Goal: Task Accomplishment & Management: Use online tool/utility

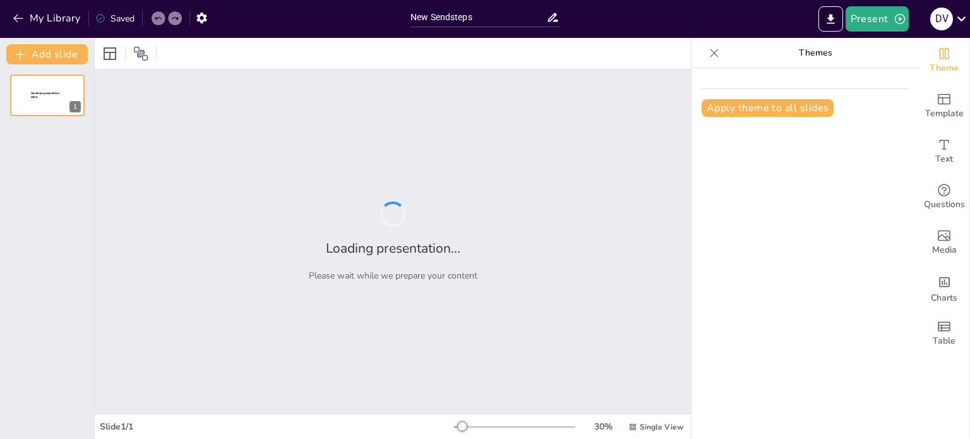
type input "New Sendsteps"
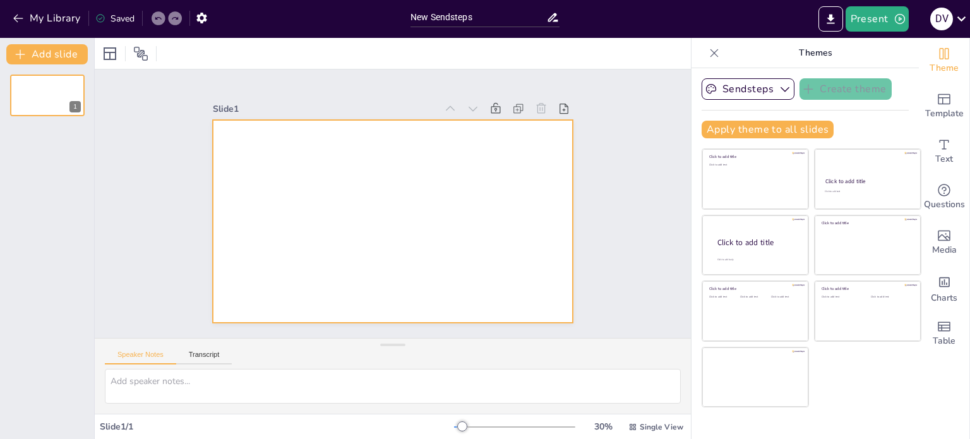
click at [475, 144] on div at bounding box center [393, 221] width 360 height 203
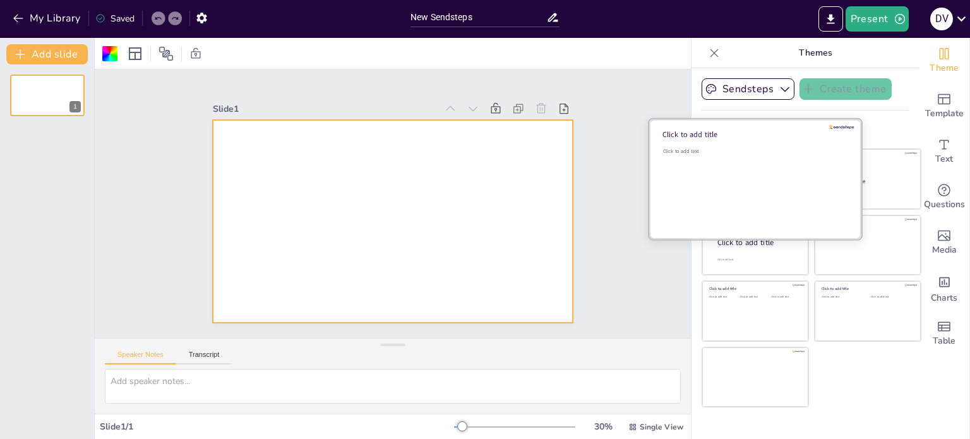
click at [781, 162] on div "Click to add text" at bounding box center [753, 187] width 181 height 78
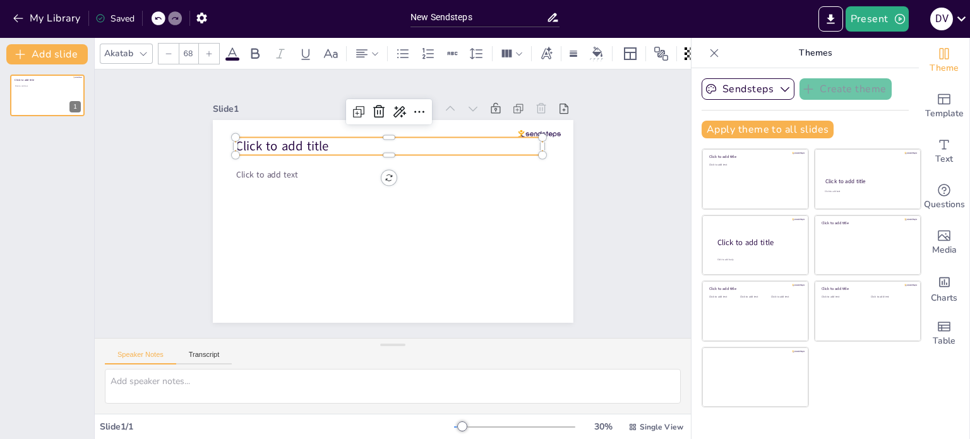
click at [374, 143] on p "Click to add title" at bounding box center [394, 146] width 307 height 50
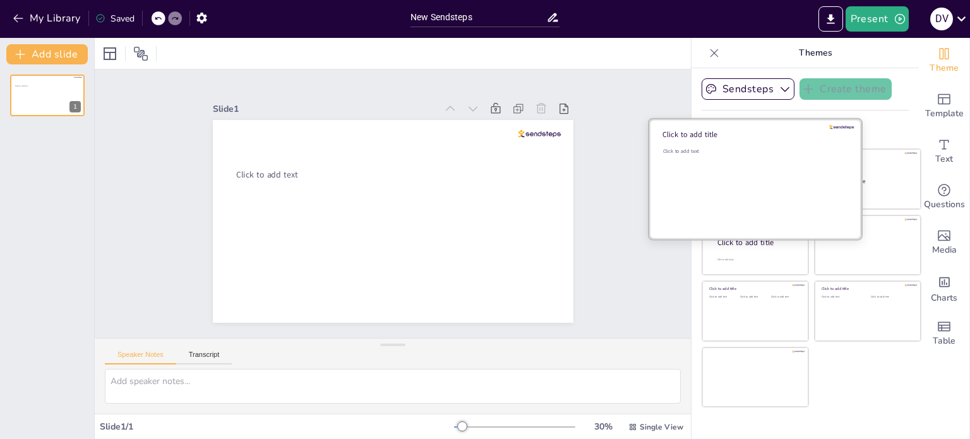
click at [725, 174] on div "Click to add text" at bounding box center [753, 187] width 181 height 78
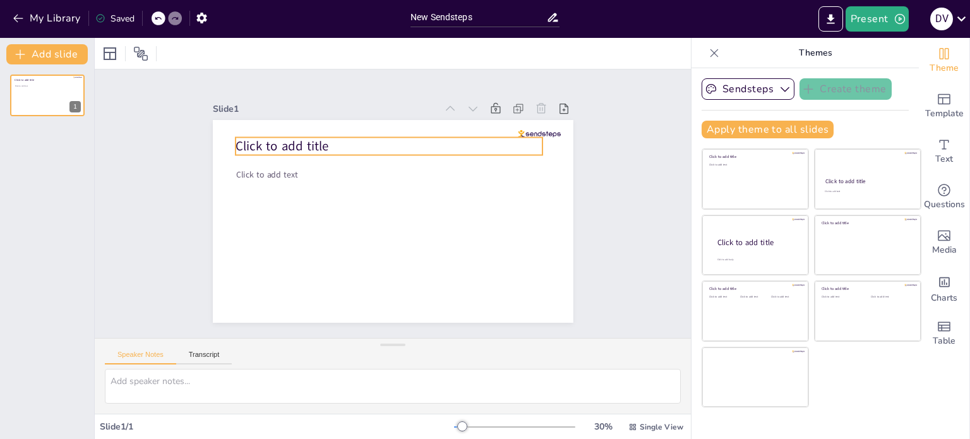
click at [292, 141] on span "Click to add title" at bounding box center [281, 147] width 93 height 18
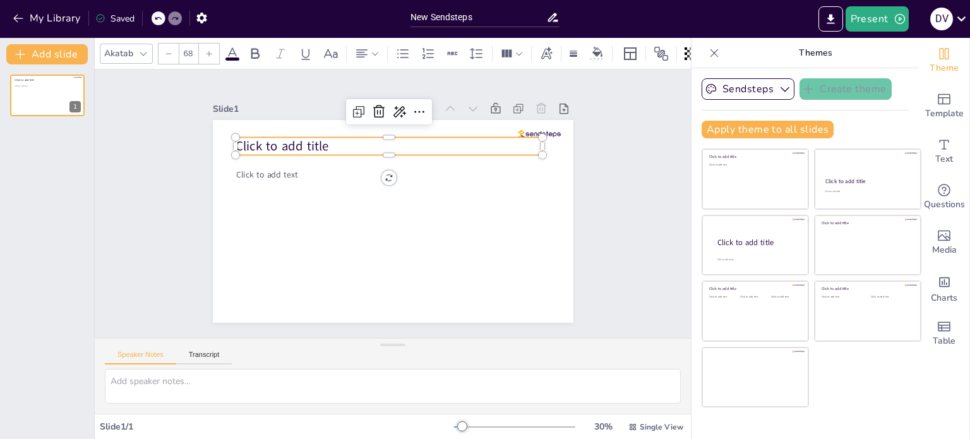
click at [477, 137] on p "Click to add title" at bounding box center [388, 146] width 307 height 18
click at [143, 387] on textarea at bounding box center [393, 386] width 576 height 35
type textarea "Waa"
click at [350, 149] on p "Click to add title" at bounding box center [388, 146] width 307 height 18
click at [343, 142] on p "Click to add title" at bounding box center [401, 146] width 304 height 81
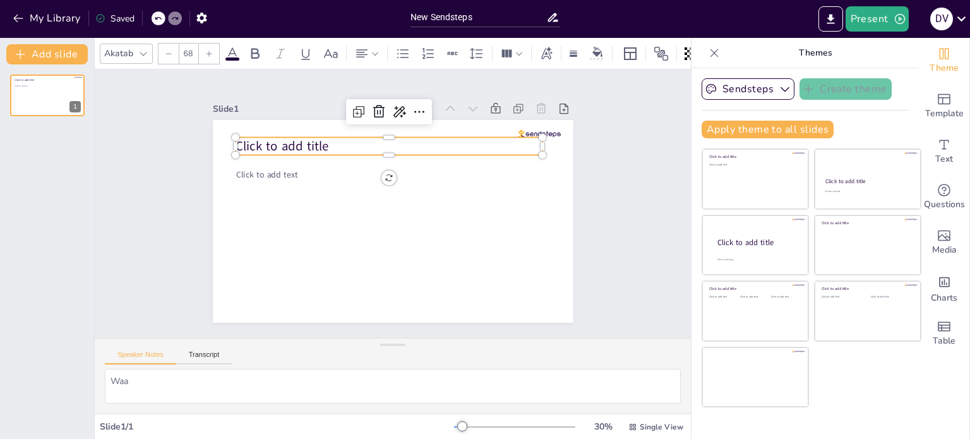
click at [343, 142] on p "Click to add title" at bounding box center [406, 148] width 297 height 112
click at [343, 142] on p "Wat" at bounding box center [398, 146] width 307 height 50
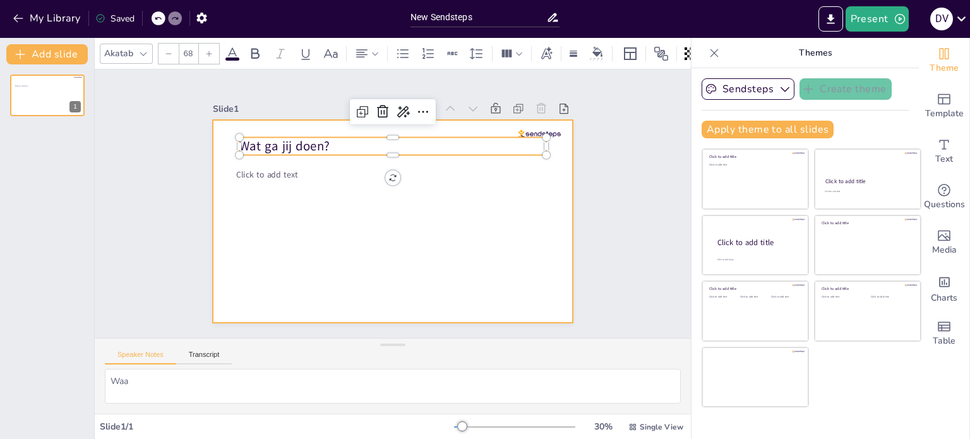
click at [538, 190] on div at bounding box center [390, 221] width 379 height 239
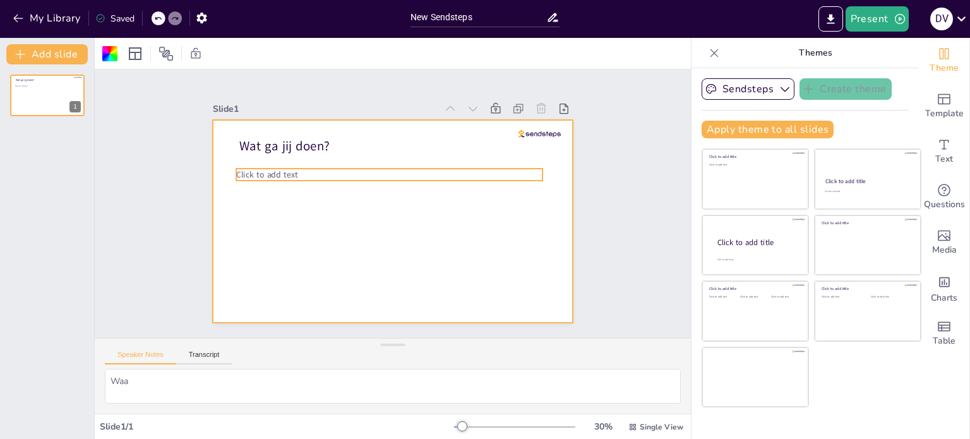
click at [280, 169] on span "Click to add text" at bounding box center [270, 161] width 62 height 18
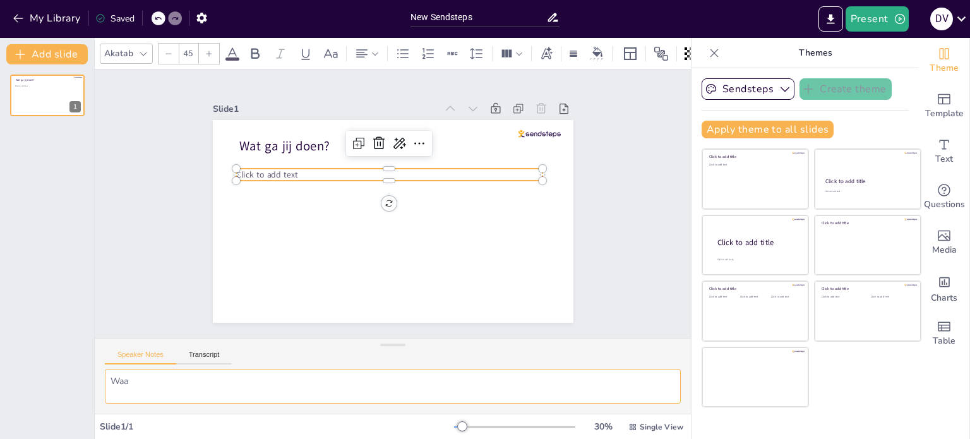
drag, startPoint x: 237, startPoint y: 377, endPoint x: 230, endPoint y: 376, distance: 7.7
click at [237, 377] on textarea "Waa" at bounding box center [393, 386] width 576 height 35
type textarea "W"
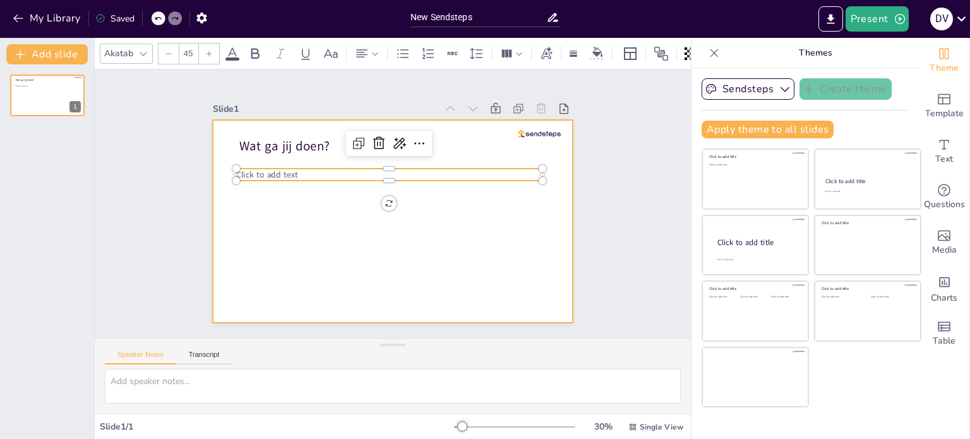
click at [500, 206] on div at bounding box center [390, 221] width 379 height 239
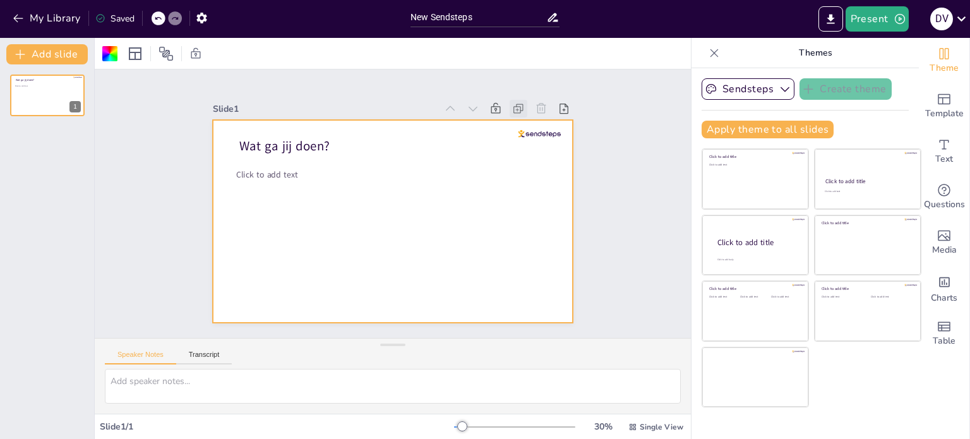
click at [521, 116] on icon at bounding box center [528, 123] width 14 height 14
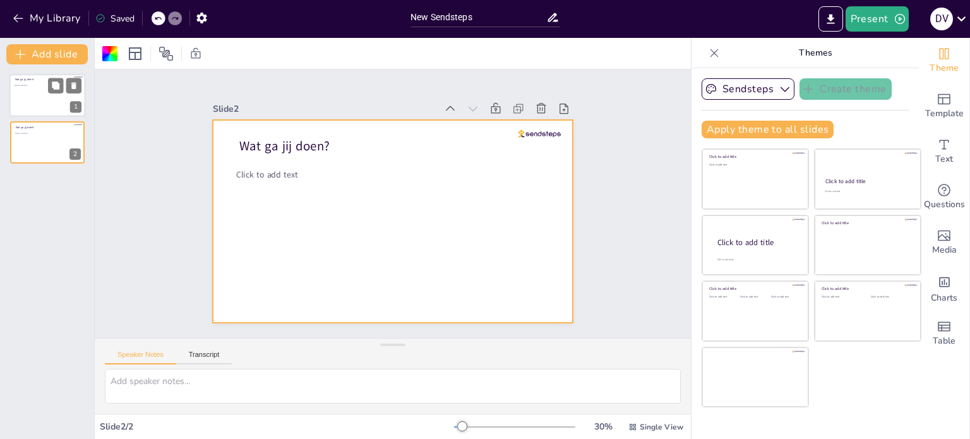
click at [58, 104] on div at bounding box center [47, 95] width 76 height 43
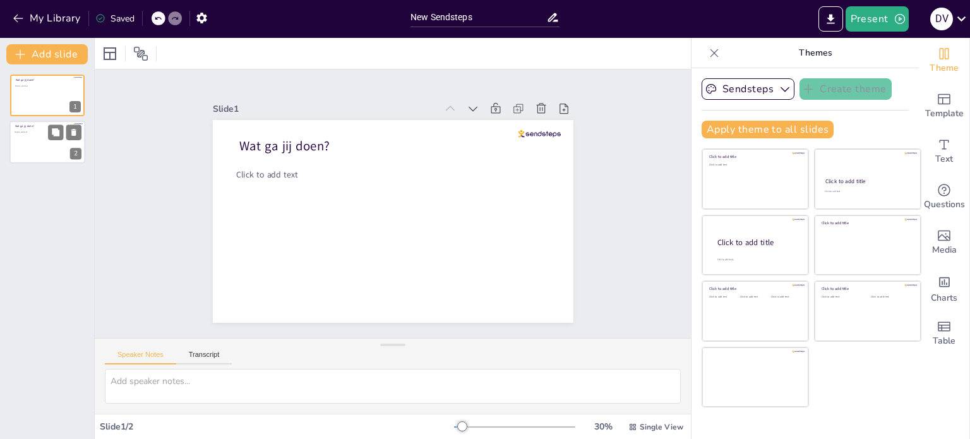
click at [39, 147] on div at bounding box center [47, 142] width 76 height 43
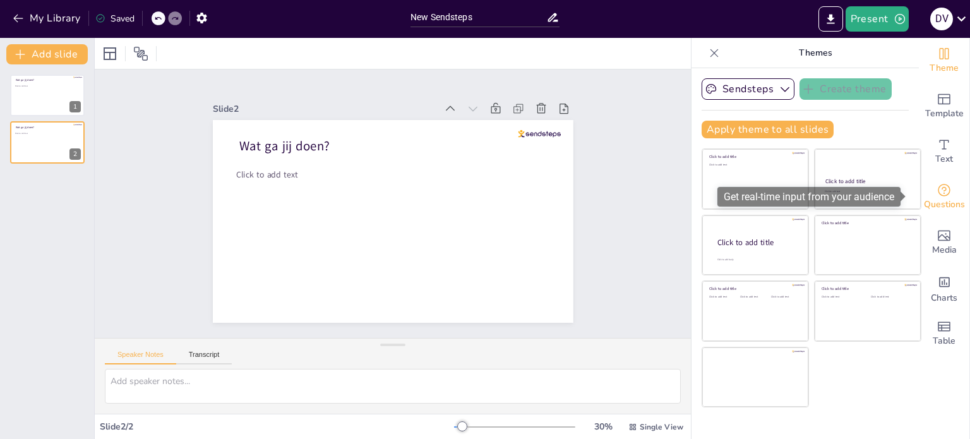
click at [936, 198] on span "Questions" at bounding box center [943, 205] width 41 height 14
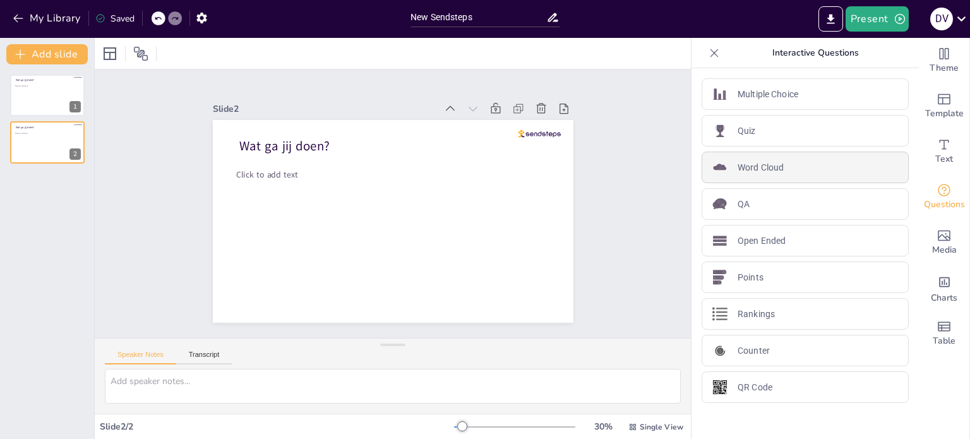
click at [754, 163] on p "Word Cloud" at bounding box center [760, 167] width 46 height 13
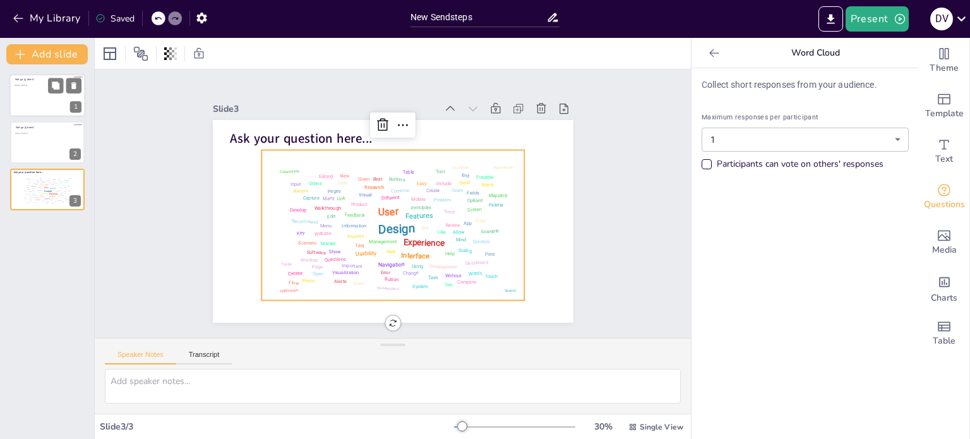
click at [72, 99] on div at bounding box center [47, 95] width 76 height 43
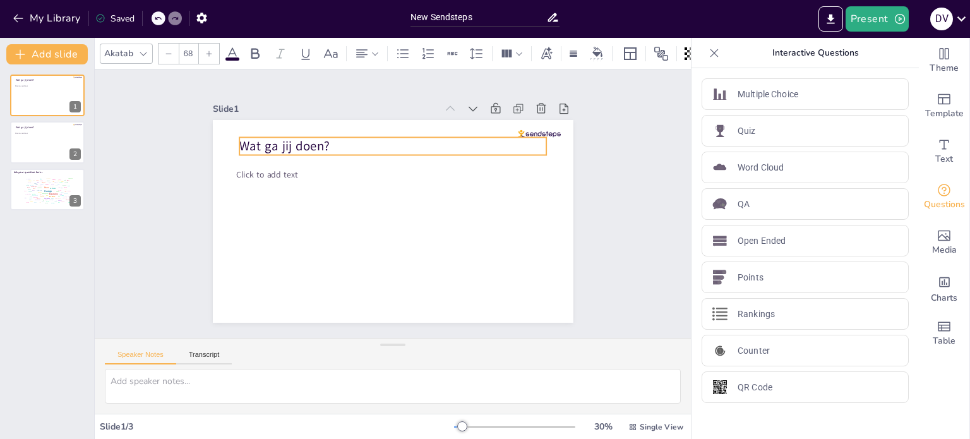
click at [245, 140] on span "Wat ga jij doen?" at bounding box center [291, 135] width 92 height 27
click at [252, 139] on span "Wat ga jij doen?" at bounding box center [291, 135] width 92 height 27
click at [375, 126] on span "Wat ga jij doen?" at bounding box center [401, 82] width 52 height 90
click at [37, 139] on div at bounding box center [47, 142] width 76 height 43
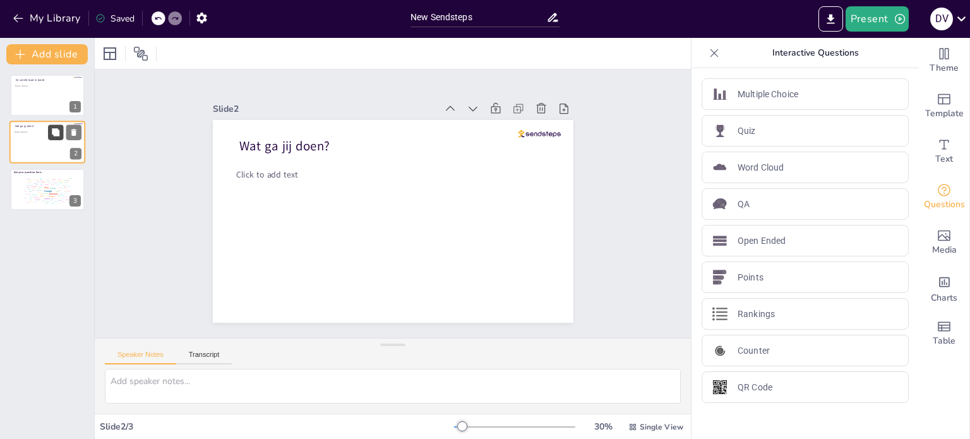
click at [58, 128] on icon at bounding box center [55, 132] width 9 height 9
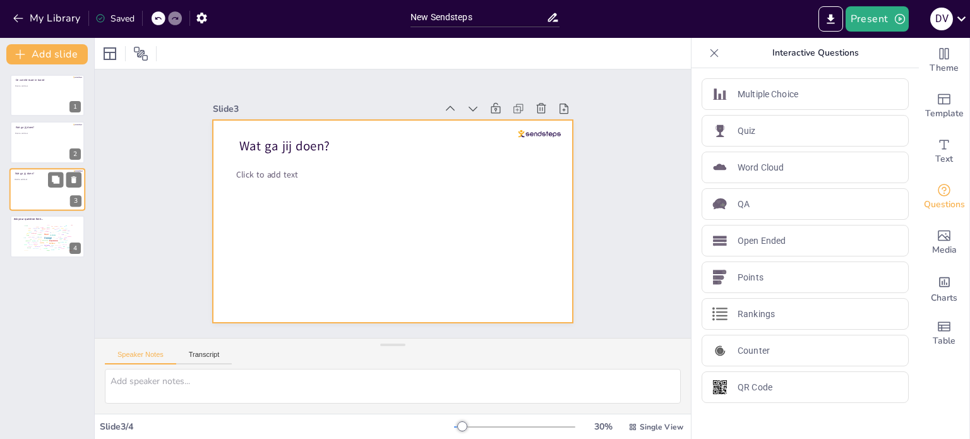
click at [40, 177] on div at bounding box center [47, 189] width 76 height 43
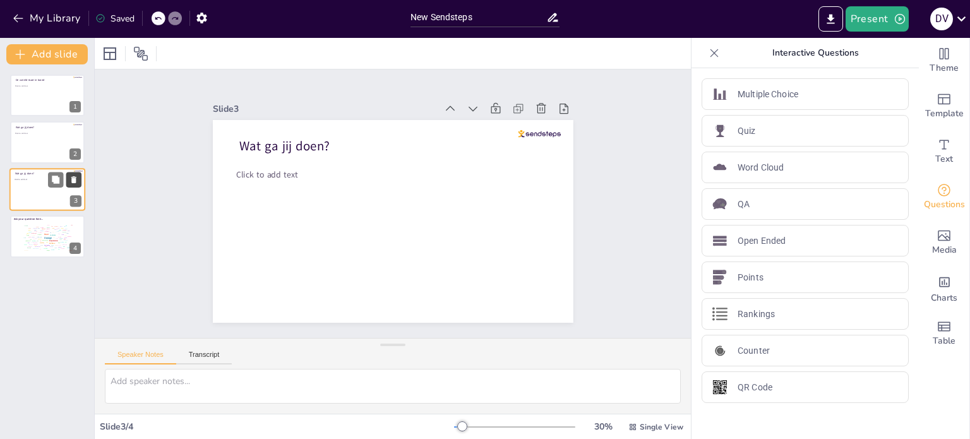
click at [72, 175] on icon at bounding box center [73, 179] width 9 height 9
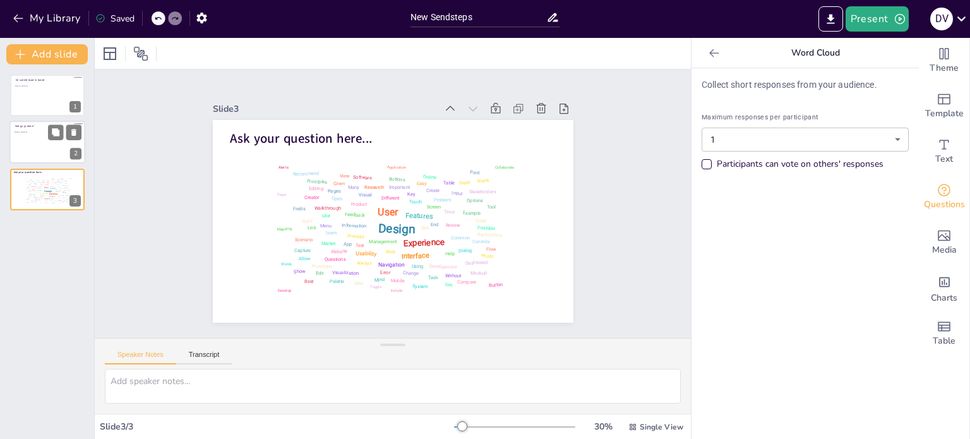
click at [74, 156] on div "2" at bounding box center [75, 153] width 11 height 11
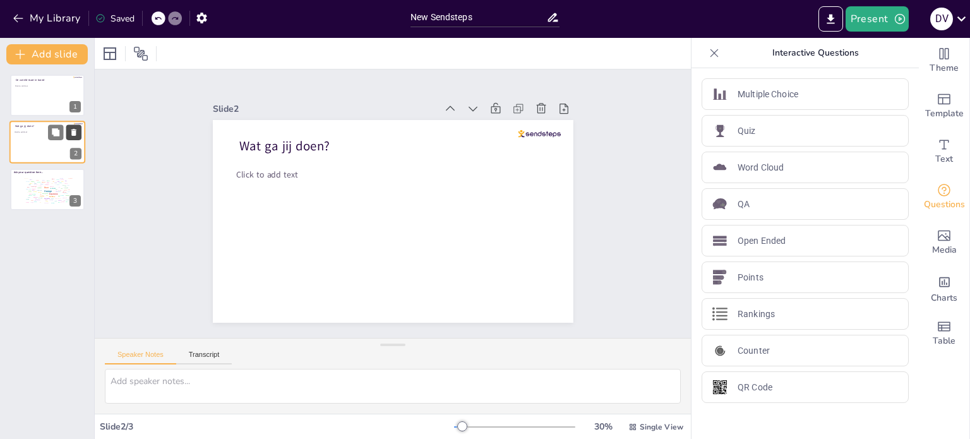
click at [73, 130] on icon at bounding box center [73, 132] width 9 height 9
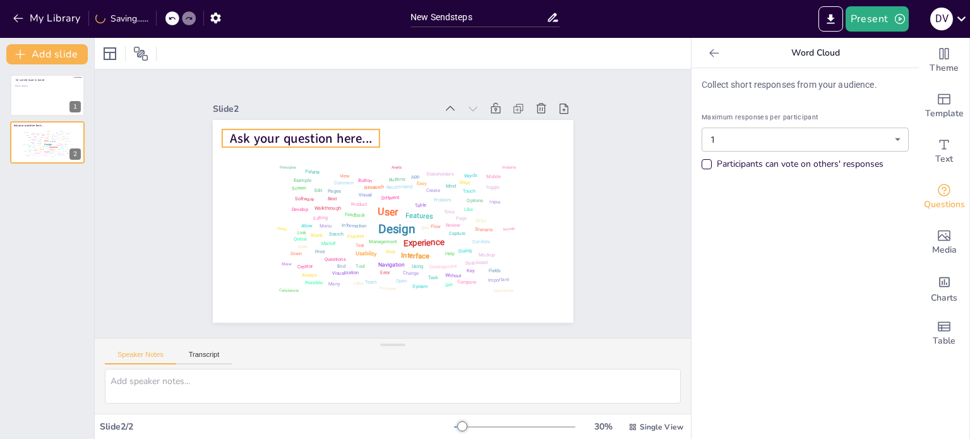
click at [236, 131] on span "Ask your question here..." at bounding box center [307, 129] width 143 height 32
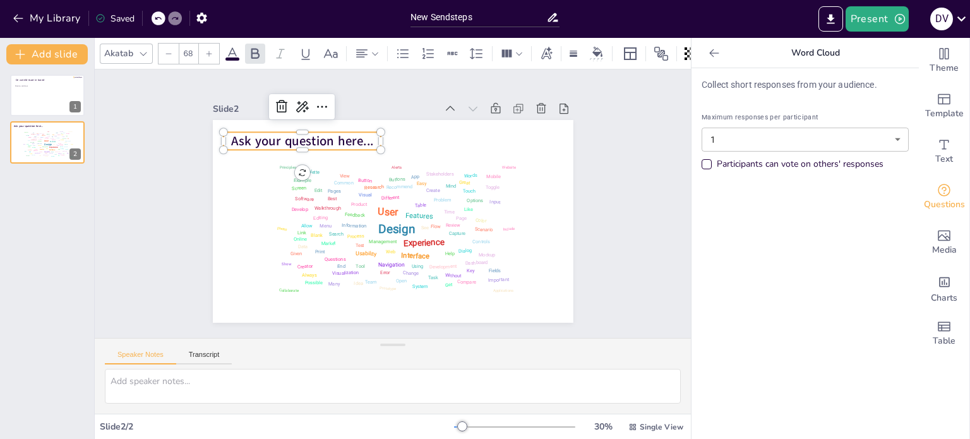
click at [257, 136] on span "Ask your question here..." at bounding box center [308, 132] width 143 height 32
click at [257, 136] on span "Ask your question here..." at bounding box center [302, 142] width 142 height 18
click at [266, 152] on span "Ask your question here...wat ga jij doen?" at bounding box center [307, 141] width 128 height 47
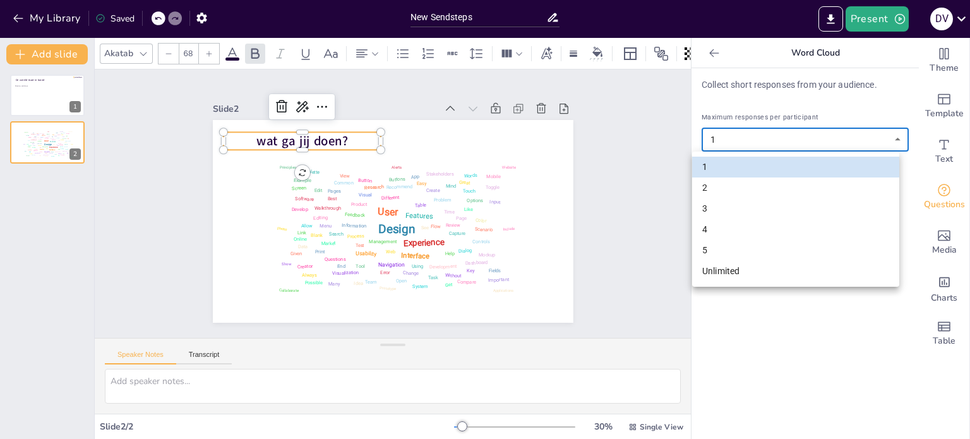
click at [879, 140] on body "My Library Saved New Sendsteps Present D V Document fonts Akatab Recently used …" at bounding box center [485, 219] width 970 height 439
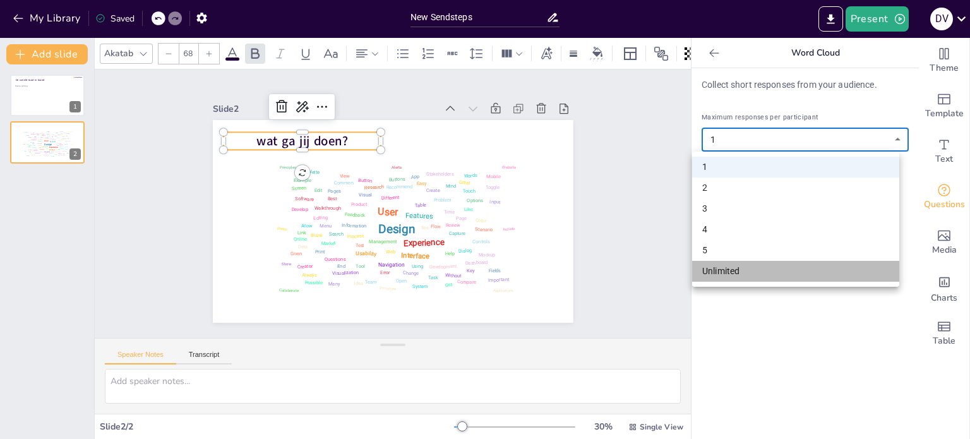
click at [732, 273] on li "Unlimited" at bounding box center [795, 271] width 207 height 21
type input "unlimited"
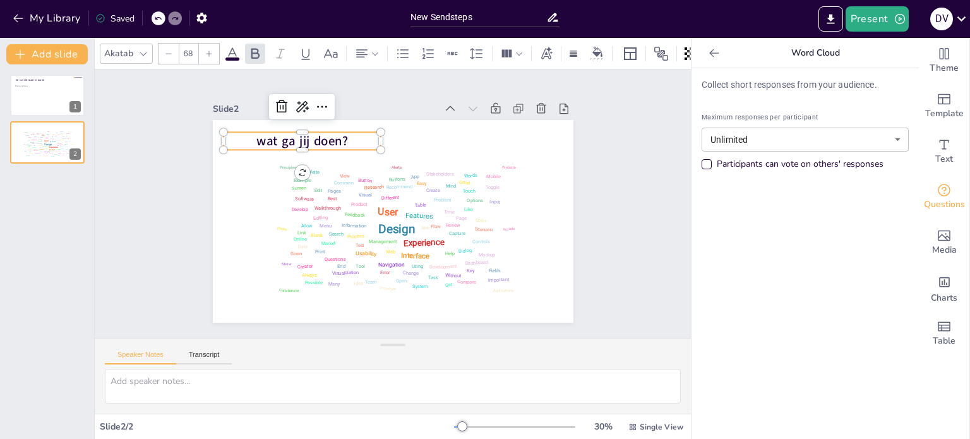
click at [793, 83] on p "Collect short responses from your audience." at bounding box center [804, 84] width 207 height 13
click at [854, 86] on p "Collect short responses from your audience." at bounding box center [804, 84] width 207 height 13
click at [844, 87] on p "Collect short responses from your audience." at bounding box center [804, 84] width 207 height 13
click at [873, 20] on button "Present" at bounding box center [876, 18] width 63 height 25
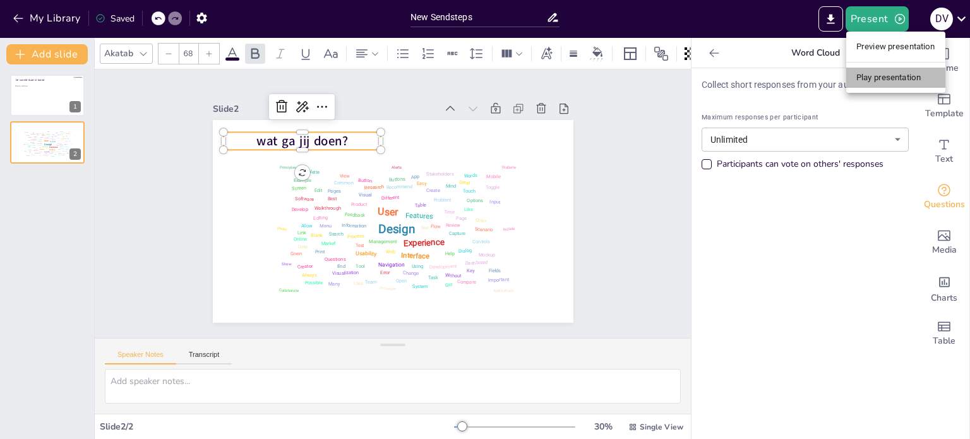
click at [876, 75] on li "Play presentation" at bounding box center [895, 78] width 99 height 20
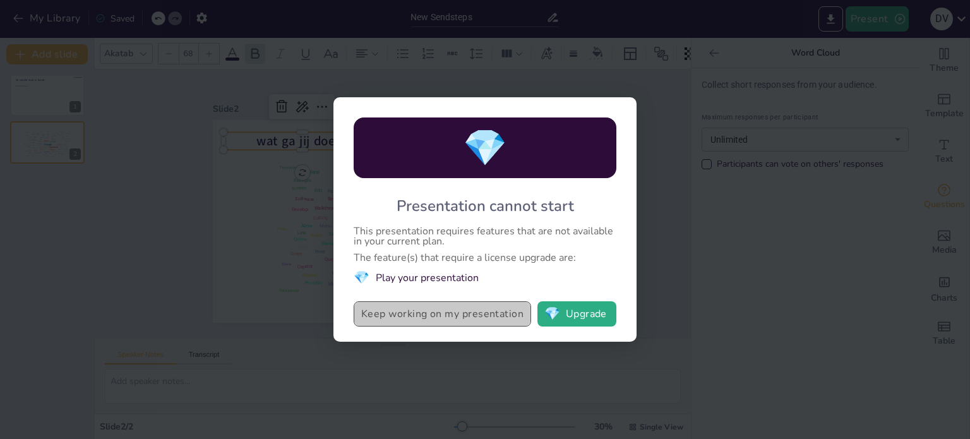
click at [507, 315] on button "Keep working on my presentation" at bounding box center [441, 313] width 177 height 25
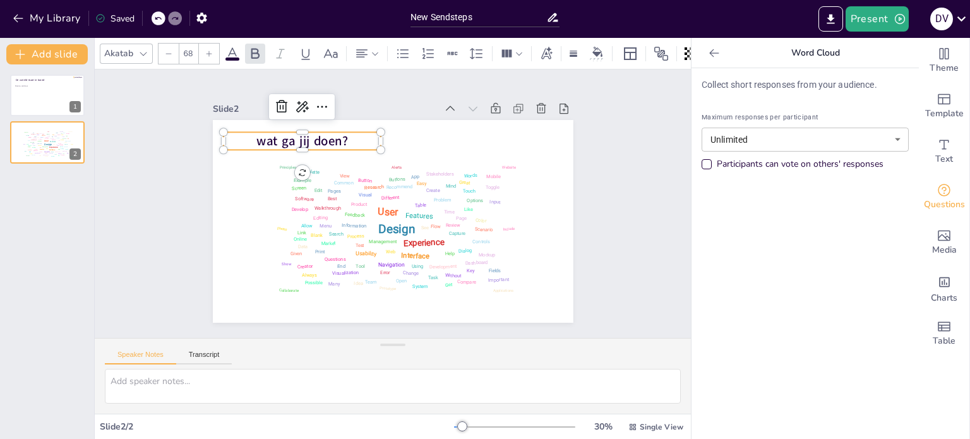
click at [752, 211] on div "Collect short responses from your audience. Maximum responses per participant U…" at bounding box center [804, 253] width 227 height 371
click at [781, 163] on div "Participants can vote on others' responses" at bounding box center [799, 164] width 167 height 13
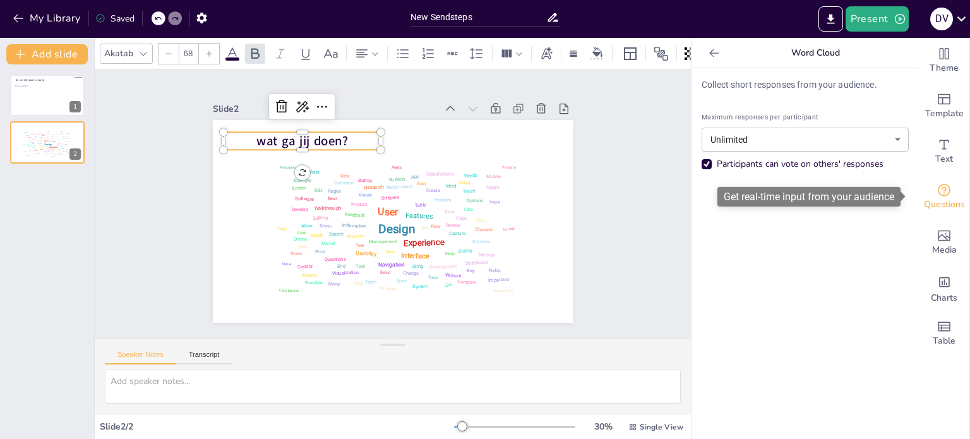
click at [936, 188] on icon "Get real-time input from your audience" at bounding box center [943, 189] width 15 height 15
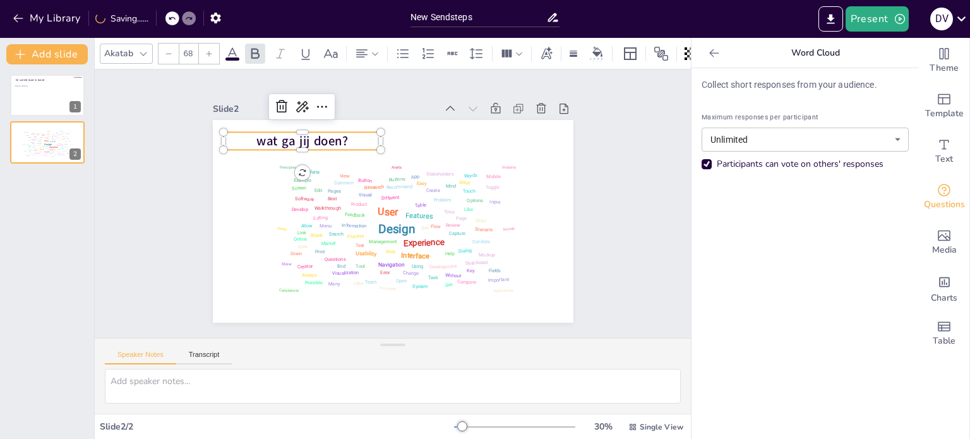
click at [691, 227] on div "Collect short responses from your audience. Maximum responses per participant U…" at bounding box center [804, 253] width 227 height 371
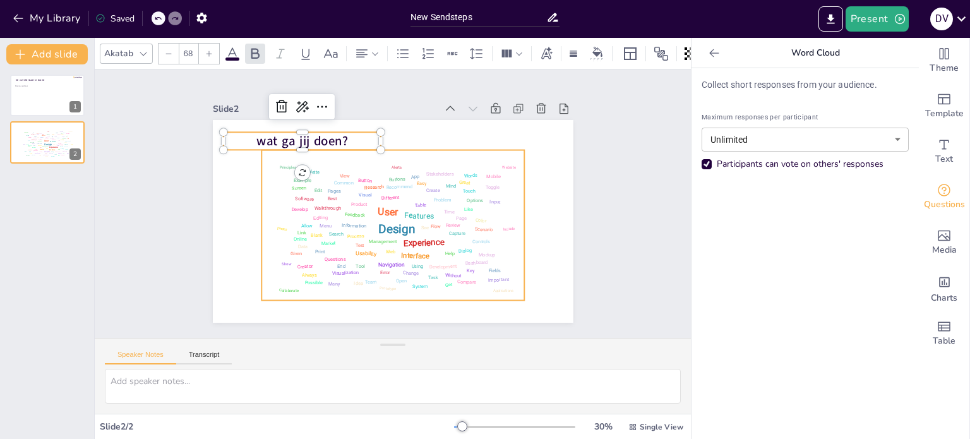
click at [409, 213] on div "Features" at bounding box center [416, 221] width 32 height 16
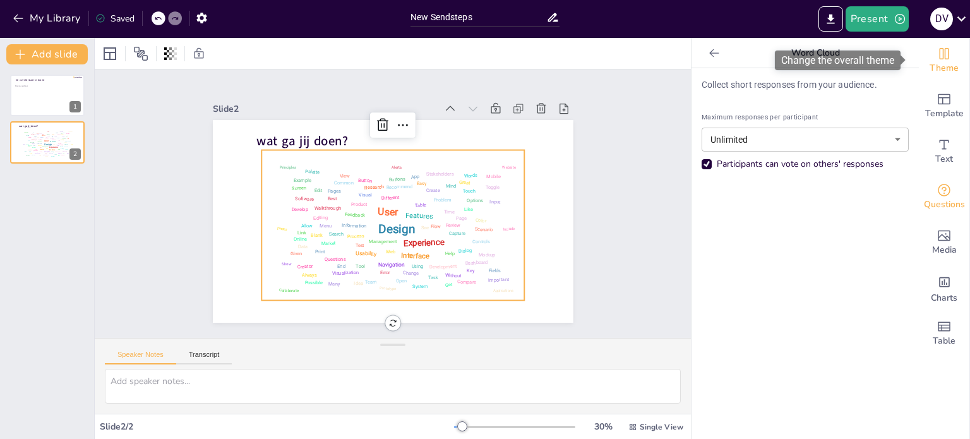
click at [944, 69] on span "Theme" at bounding box center [943, 68] width 29 height 14
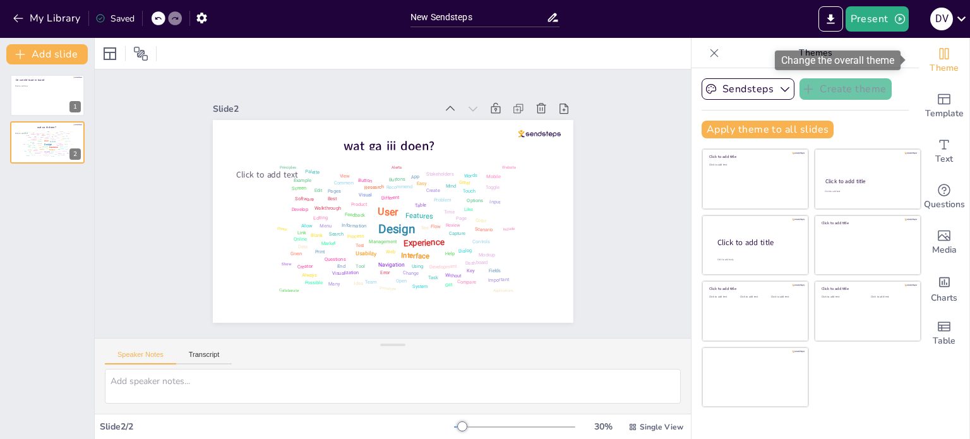
click at [944, 69] on span "Theme" at bounding box center [943, 68] width 29 height 14
click at [157, 17] on icon at bounding box center [158, 19] width 8 height 8
